Goal: Task Accomplishment & Management: Manage account settings

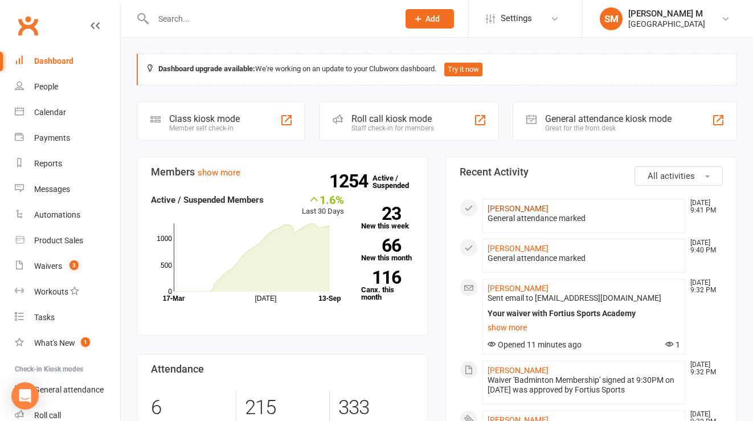
click at [546, 207] on link "[PERSON_NAME]" at bounding box center [518, 208] width 61 height 9
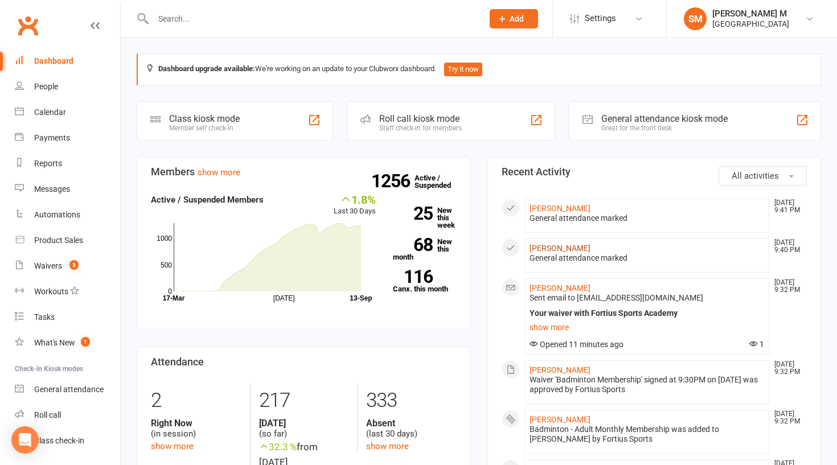
click at [567, 245] on link "[PERSON_NAME]" at bounding box center [560, 248] width 61 height 9
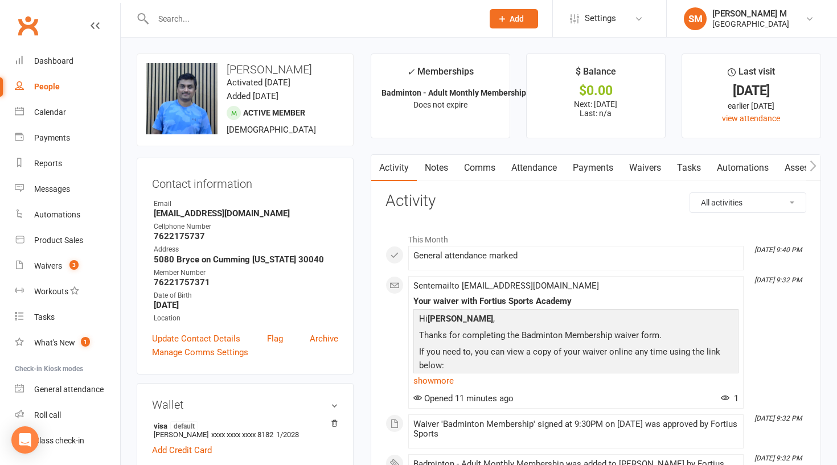
click at [605, 163] on link "Payments" at bounding box center [593, 168] width 56 height 26
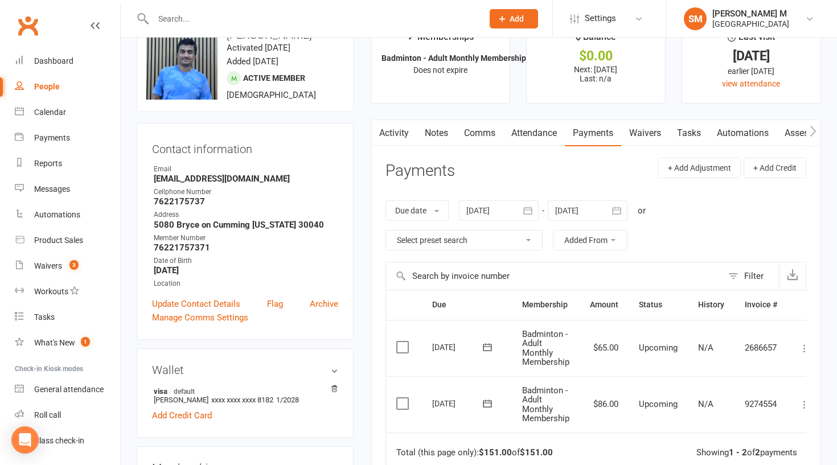
scroll to position [36, 0]
click at [752, 349] on icon at bounding box center [804, 347] width 11 height 11
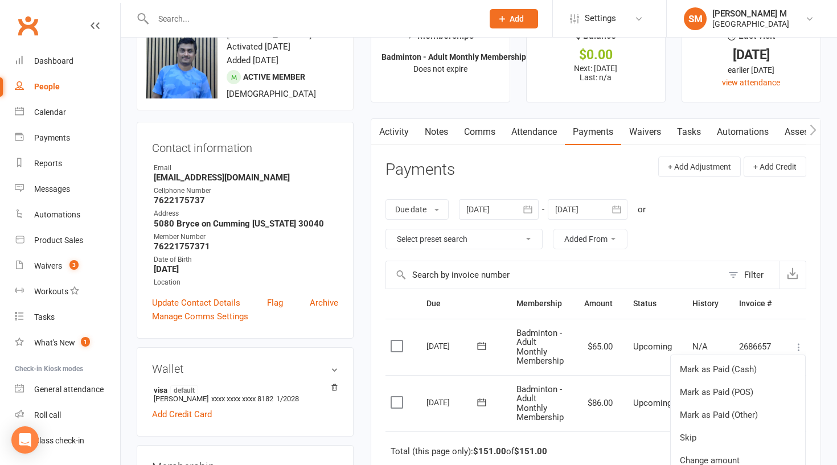
click at [752, 349] on icon at bounding box center [798, 347] width 11 height 11
click at [713, 420] on link "Change amount" at bounding box center [738, 460] width 134 height 23
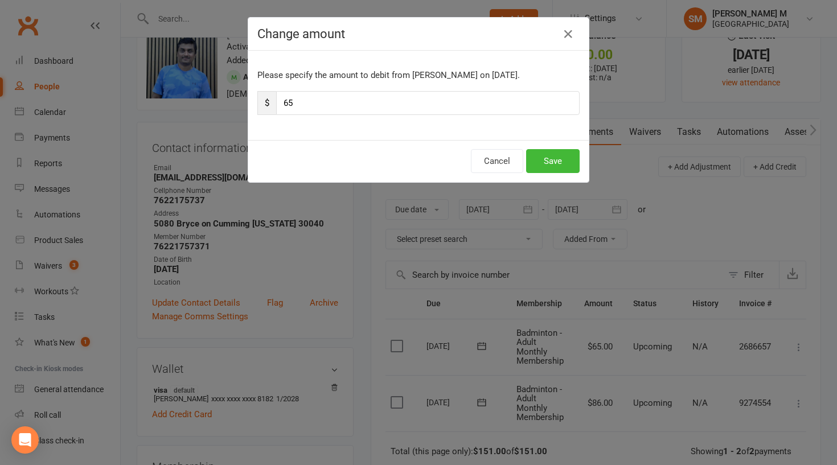
click at [313, 112] on input "65" at bounding box center [428, 103] width 304 height 24
type input "6"
type input "59"
click at [538, 161] on button "Save" at bounding box center [553, 161] width 54 height 24
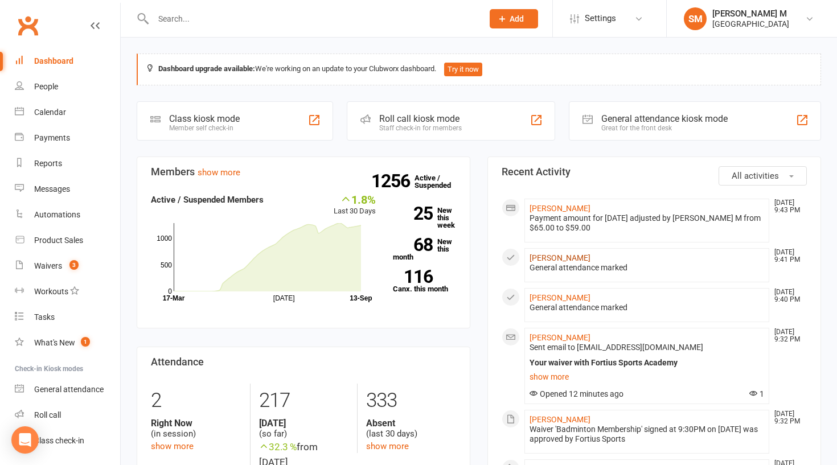
click at [559, 260] on link "[PERSON_NAME]" at bounding box center [560, 257] width 61 height 9
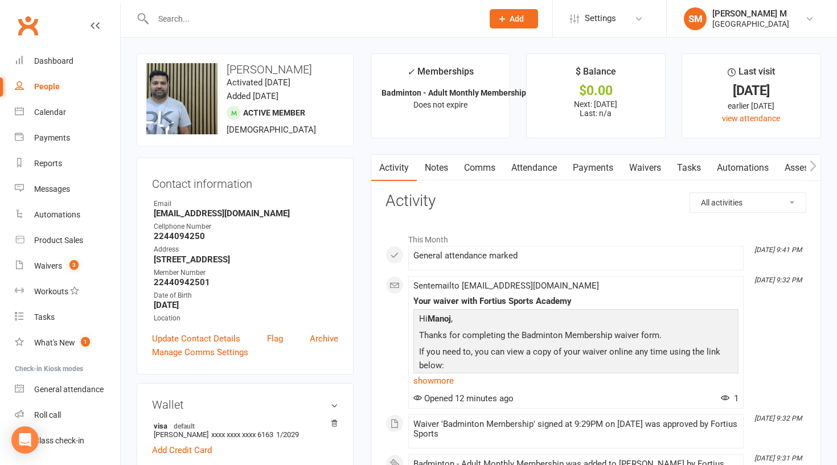
click at [591, 161] on link "Payments" at bounding box center [593, 168] width 56 height 26
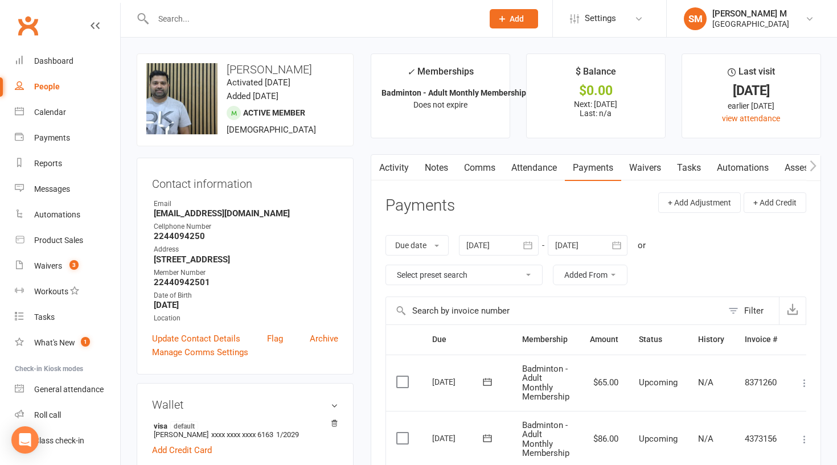
click at [752, 385] on icon at bounding box center [804, 383] width 11 height 11
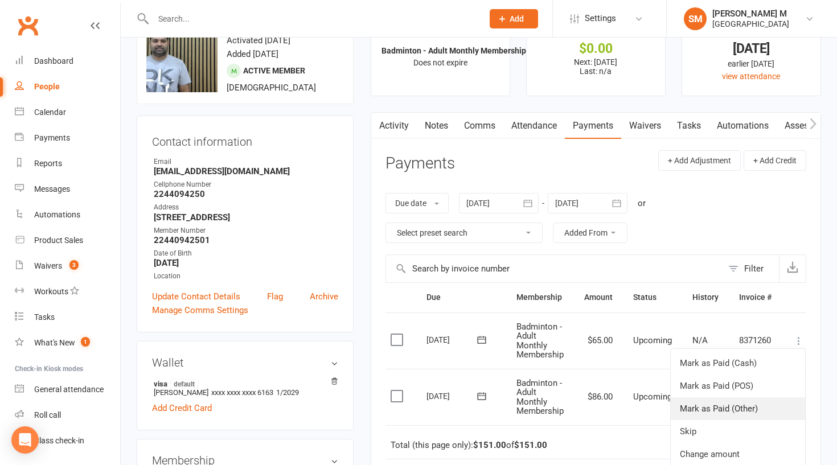
scroll to position [48, 0]
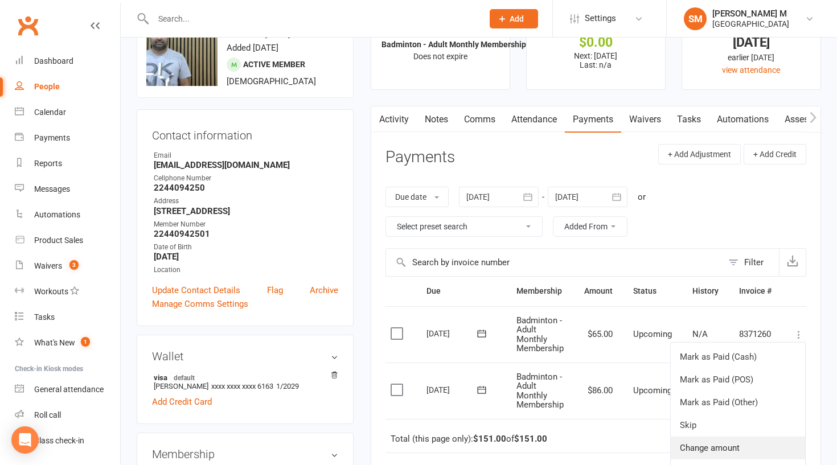
click at [691, 420] on link "Change amount" at bounding box center [738, 448] width 134 height 23
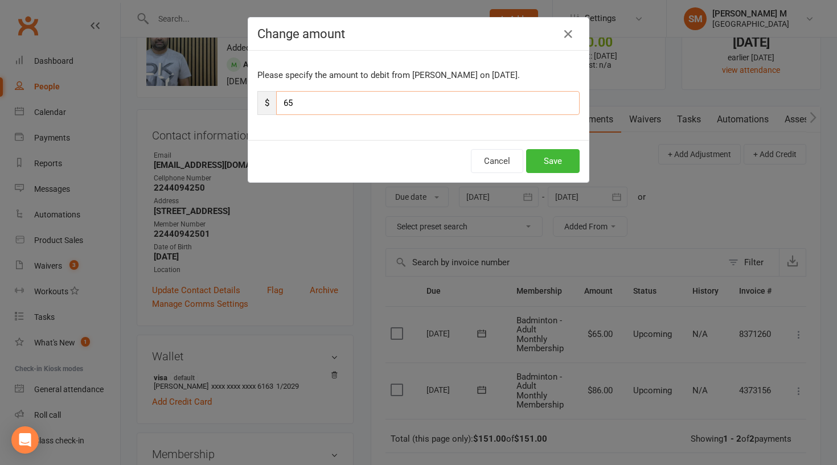
click at [304, 101] on input "65" at bounding box center [428, 103] width 304 height 24
type input "6"
type input "59"
click at [560, 162] on button "Save" at bounding box center [553, 161] width 54 height 24
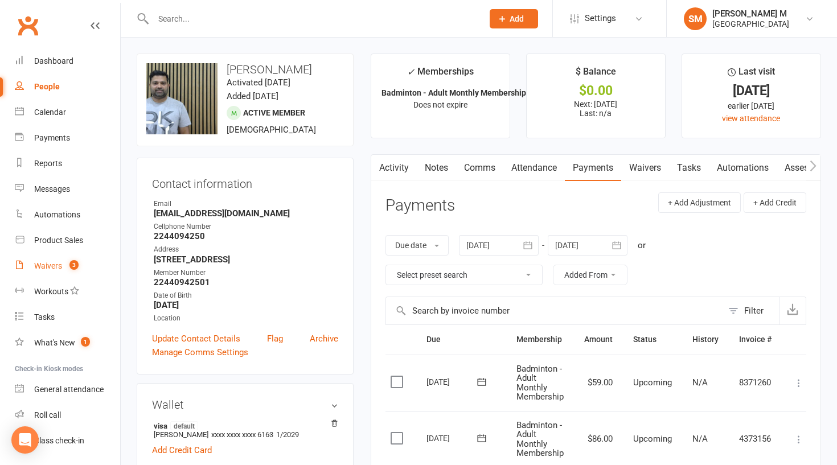
click at [54, 269] on div "Waivers" at bounding box center [48, 265] width 28 height 9
select select "50"
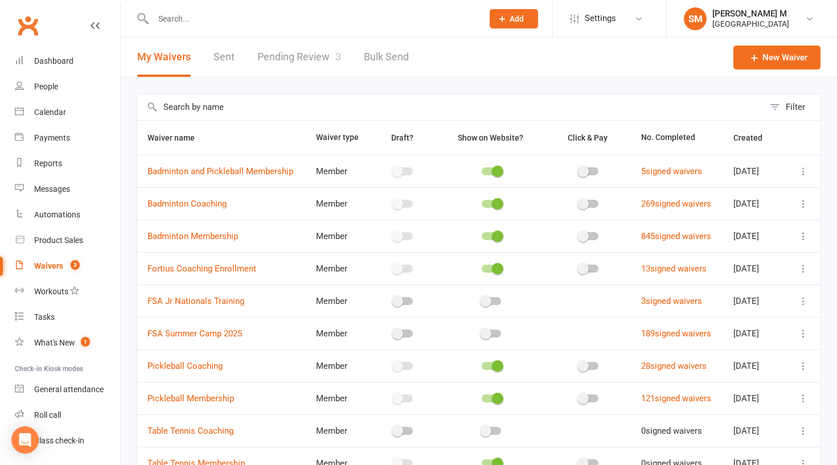
click at [266, 62] on link "Pending Review 3" at bounding box center [299, 57] width 84 height 39
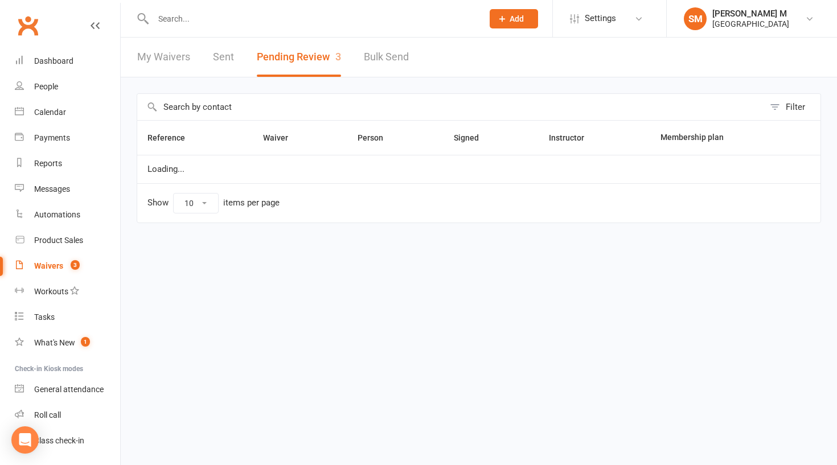
select select "100"
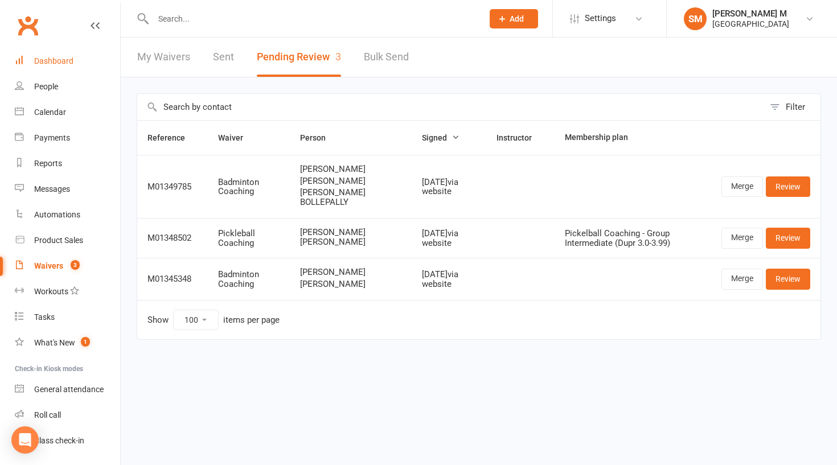
click at [57, 62] on div "Dashboard" at bounding box center [53, 60] width 39 height 9
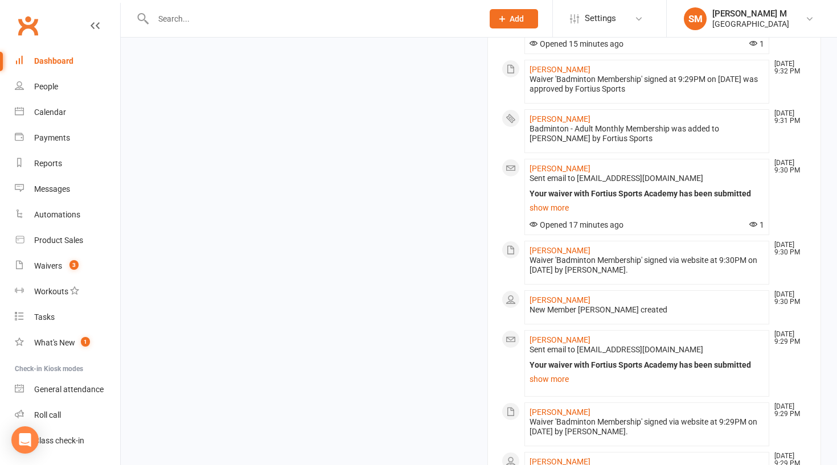
scroll to position [590, 0]
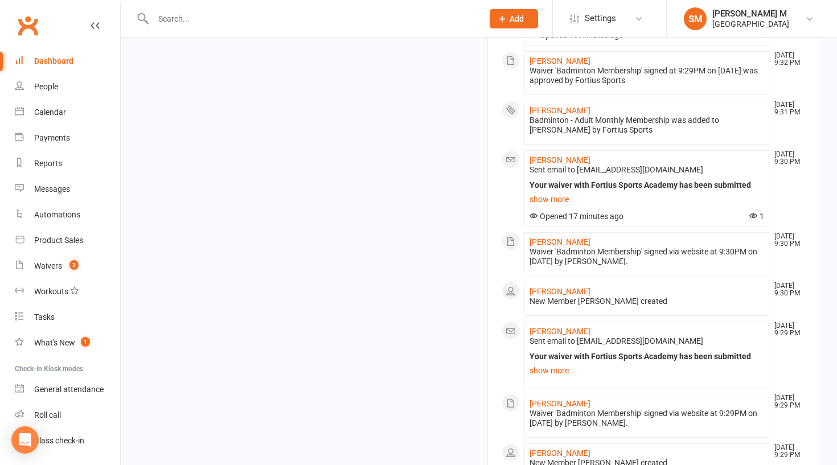
click at [65, 61] on div "Dashboard" at bounding box center [53, 60] width 39 height 9
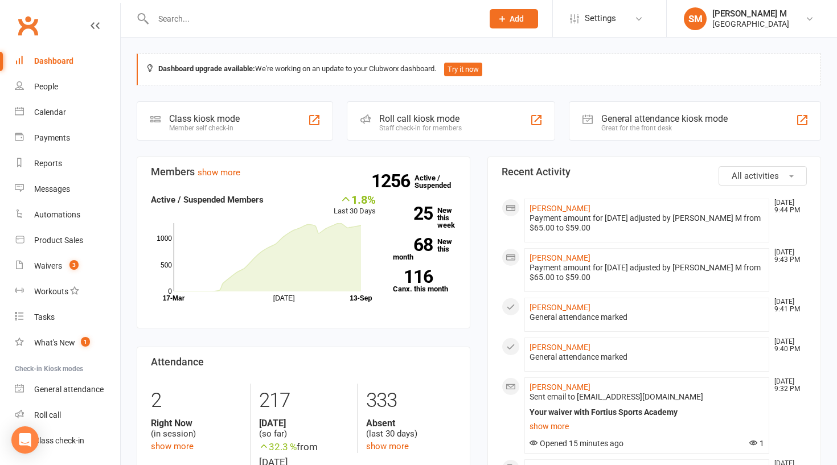
scroll to position [0, 0]
click at [55, 62] on div "Dashboard" at bounding box center [53, 60] width 39 height 9
